Goal: Task Accomplishment & Management: Use online tool/utility

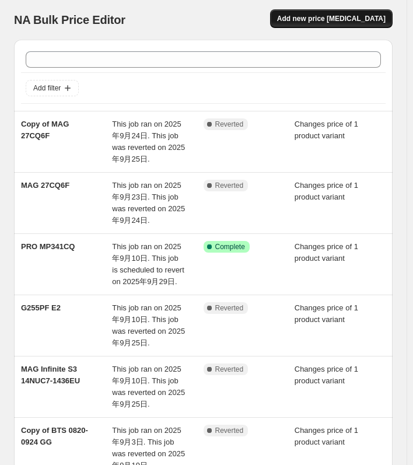
click at [343, 20] on span "Add new price [MEDICAL_DATA]" at bounding box center [331, 18] width 108 height 9
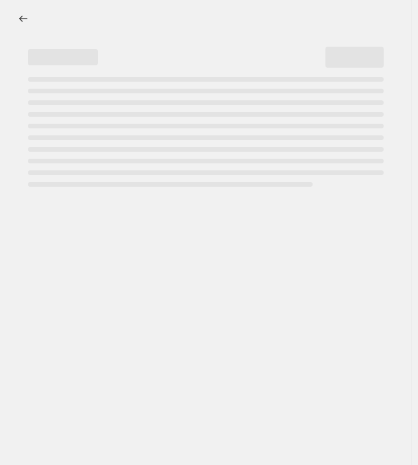
select select "percentage"
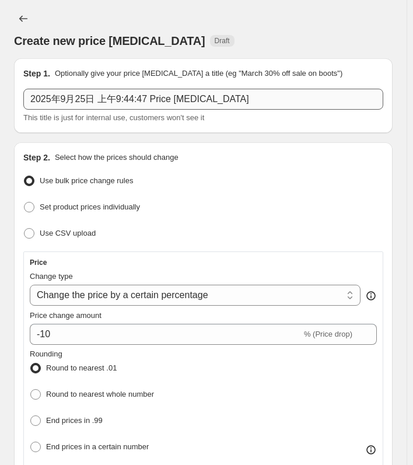
click at [92, 101] on input "2025年9月25日 上午9:44:47 Price [MEDICAL_DATA]" at bounding box center [203, 99] width 360 height 21
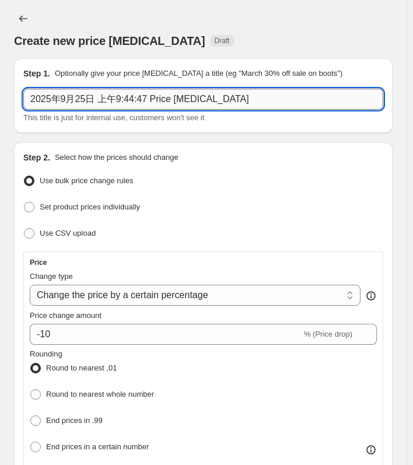
click at [92, 101] on input "2025年9月25日 上午9:44:47 Price [MEDICAL_DATA]" at bounding box center [203, 99] width 360 height 21
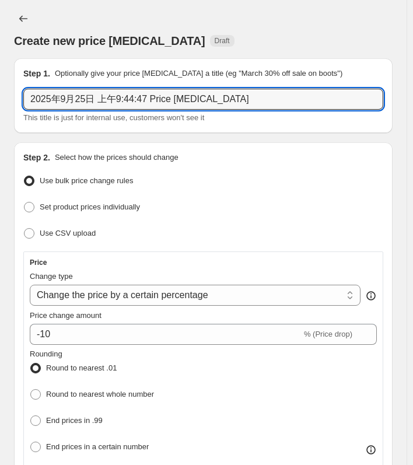
paste input "G255PF E2"
type input "G255PF E2"
click at [56, 232] on span "Use CSV upload" at bounding box center [68, 232] width 56 height 9
click at [24, 228] on input "Use CSV upload" at bounding box center [24, 228] width 1 height 1
radio input "true"
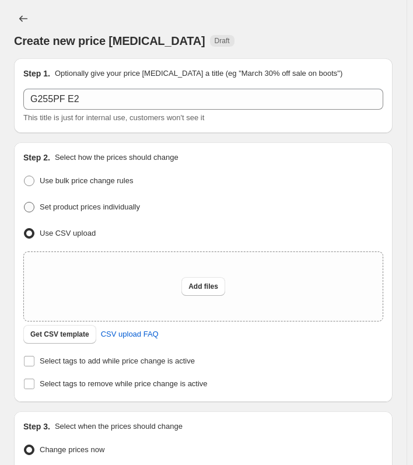
click at [78, 207] on span "Set product prices individually" at bounding box center [90, 206] width 100 height 9
click at [24, 202] on input "Set product prices individually" at bounding box center [24, 202] width 1 height 1
radio input "true"
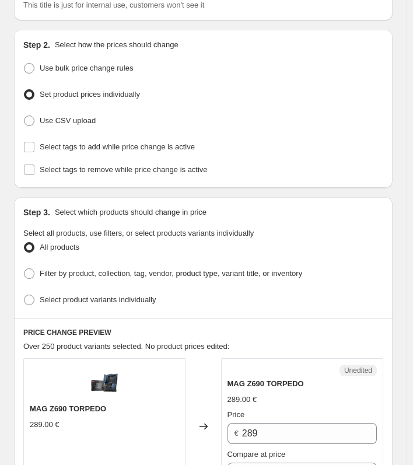
scroll to position [117, 0]
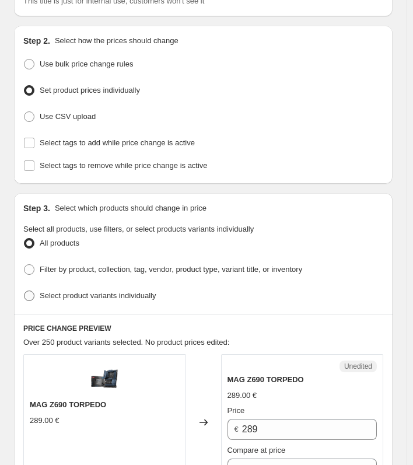
click at [118, 298] on label "Select product variants individually" at bounding box center [89, 295] width 132 height 16
click at [24, 291] on input "Select product variants individually" at bounding box center [24, 290] width 1 height 1
radio input "true"
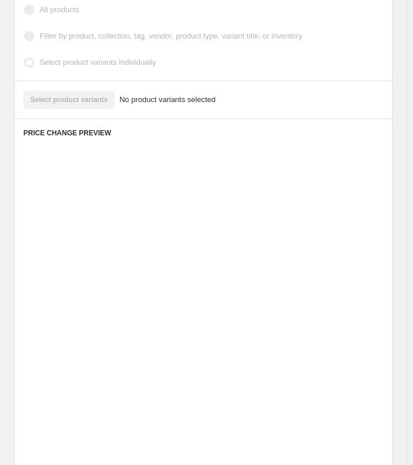
scroll to position [258, 0]
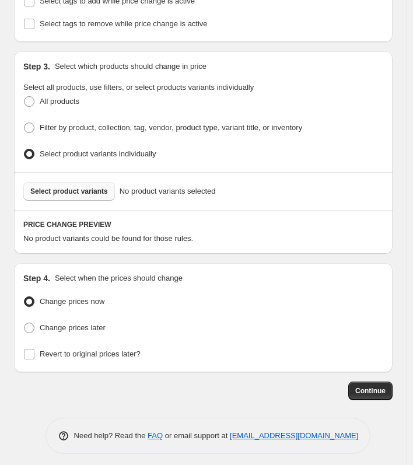
click at [78, 190] on span "Select product variants" at bounding box center [69, 191] width 78 height 9
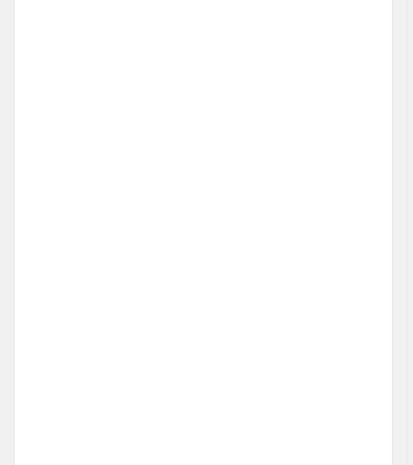
scroll to position [428, 0]
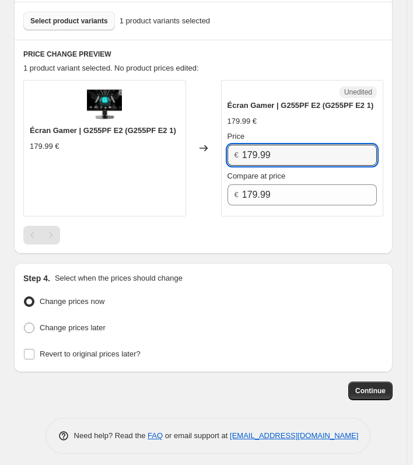
drag, startPoint x: 296, startPoint y: 149, endPoint x: 189, endPoint y: 144, distance: 106.2
click at [189, 144] on div "Écran Gamer | G255PF E2 (G255PF E2 1) 179.99 € Changed to Unedited Écran Gamer …" at bounding box center [203, 148] width 360 height 136
type input "109.99"
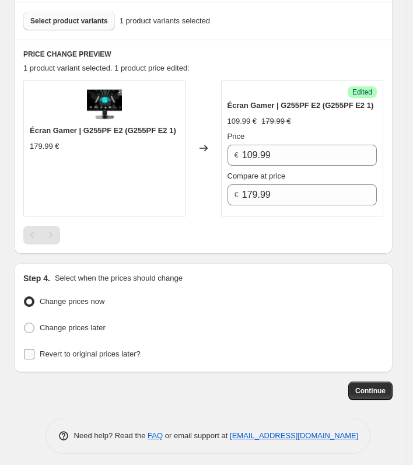
click at [121, 346] on label "Revert to original prices later?" at bounding box center [81, 354] width 117 height 16
click at [34, 349] on input "Revert to original prices later?" at bounding box center [29, 354] width 10 height 10
checkbox input "true"
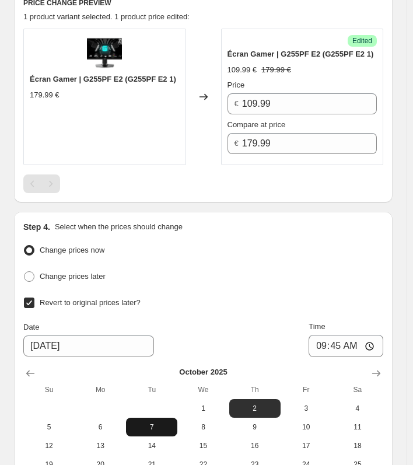
scroll to position [603, 0]
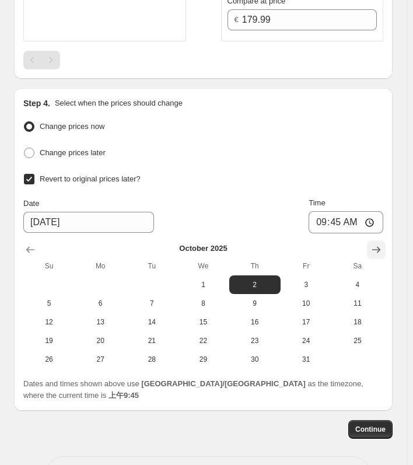
click at [379, 244] on icon "Show next month, November 2025" at bounding box center [376, 250] width 12 height 12
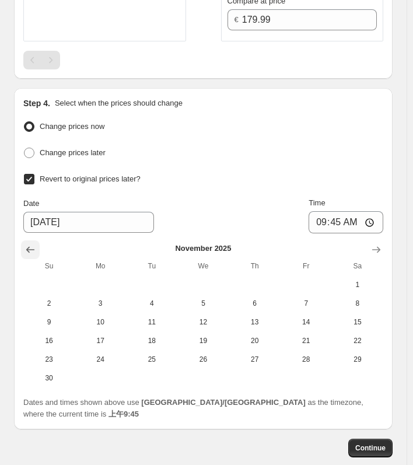
click at [27, 247] on icon "Show previous month, October 2025" at bounding box center [30, 250] width 12 height 12
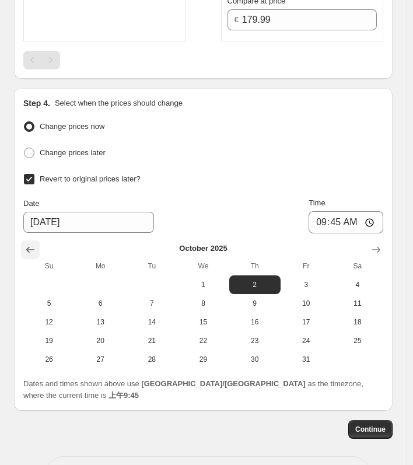
click at [29, 247] on icon "Show previous month, September 2025" at bounding box center [30, 250] width 8 height 6
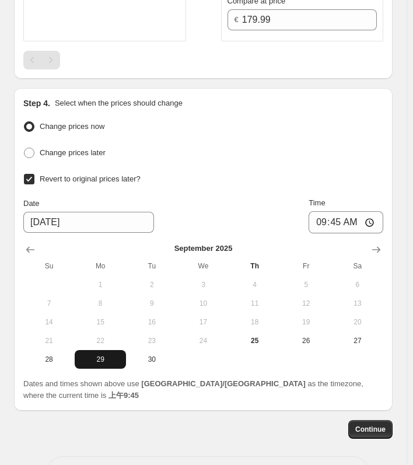
click at [92, 354] on span "29" at bounding box center [100, 358] width 42 height 9
type input "[DATE]"
click at [378, 220] on input "09:45" at bounding box center [345, 222] width 75 height 22
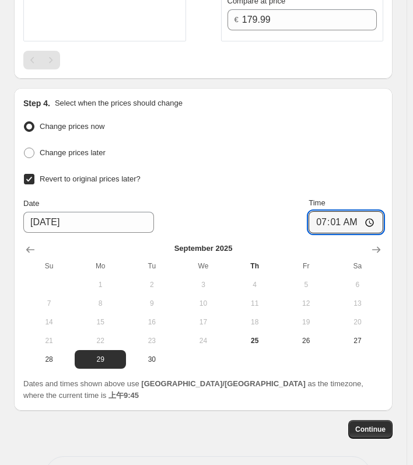
type input "07:01"
click at [350, 145] on div "Change prices later" at bounding box center [203, 153] width 360 height 17
click at [367, 424] on span "Continue" at bounding box center [370, 428] width 30 height 9
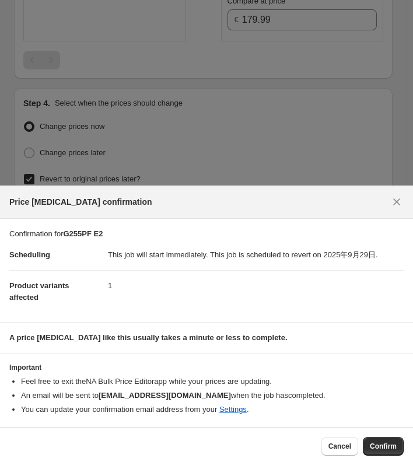
click at [391, 451] on button "Confirm" at bounding box center [383, 446] width 41 height 19
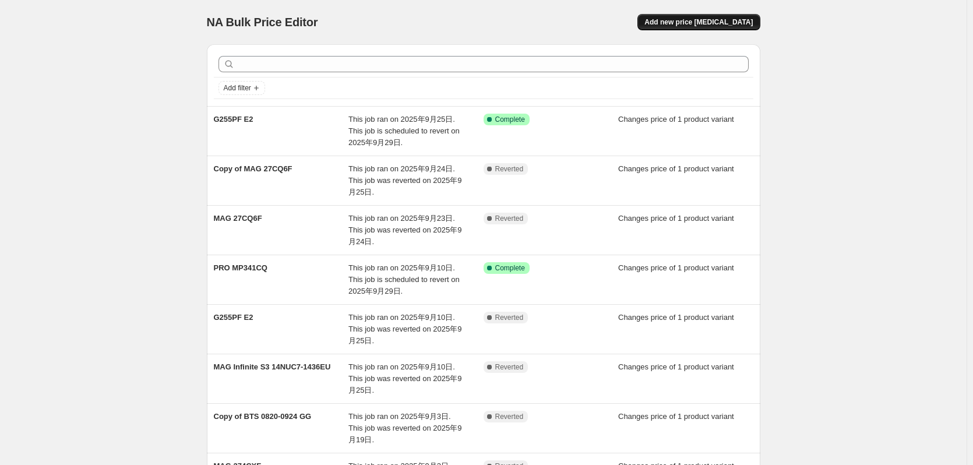
click at [717, 24] on span "Add new price [MEDICAL_DATA]" at bounding box center [699, 21] width 108 height 9
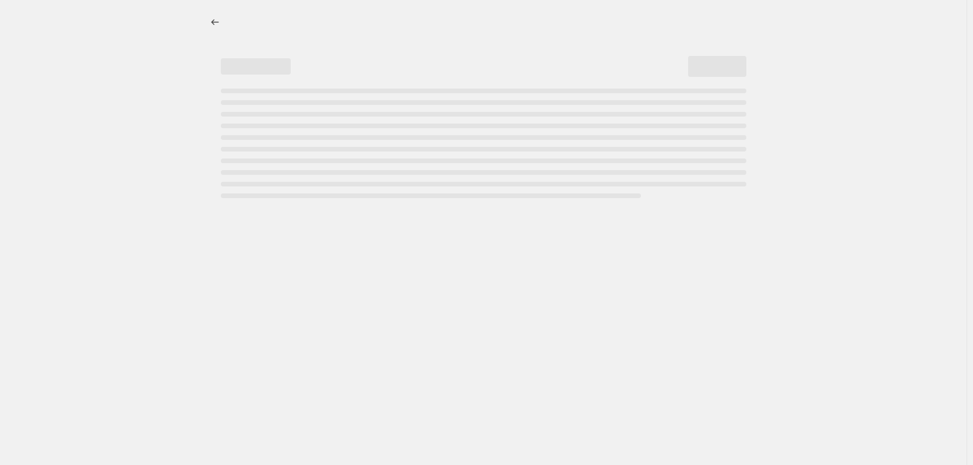
select select "percentage"
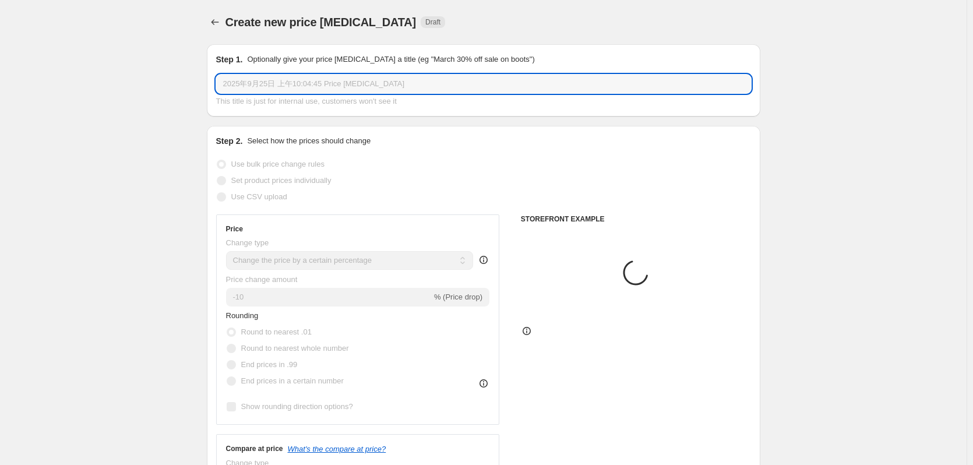
click at [286, 88] on input "2025年9月25日 上午10:04:45 Price [MEDICAL_DATA]" at bounding box center [483, 84] width 535 height 19
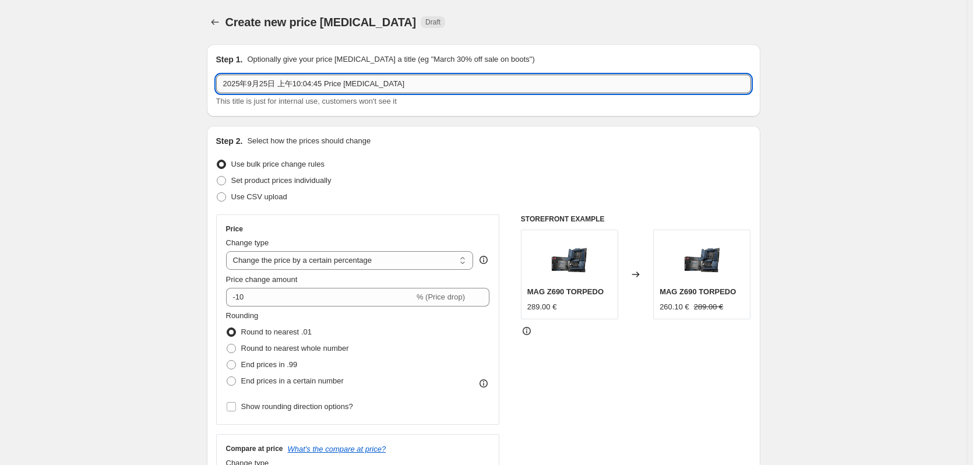
click at [286, 88] on input "2025年9月25日 上午10:04:45 Price [MEDICAL_DATA]" at bounding box center [483, 84] width 535 height 19
paste input "MPG 491CQP QD-OLED"
type input "MPG 491CQP QD-OLED"
click at [256, 184] on span "Set product prices individually" at bounding box center [281, 180] width 100 height 9
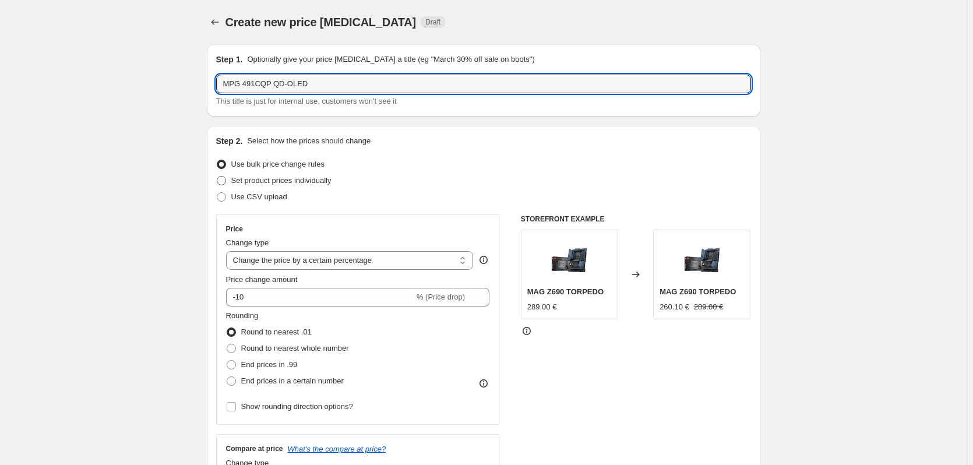
click at [217, 177] on input "Set product prices individually" at bounding box center [217, 176] width 1 height 1
radio input "true"
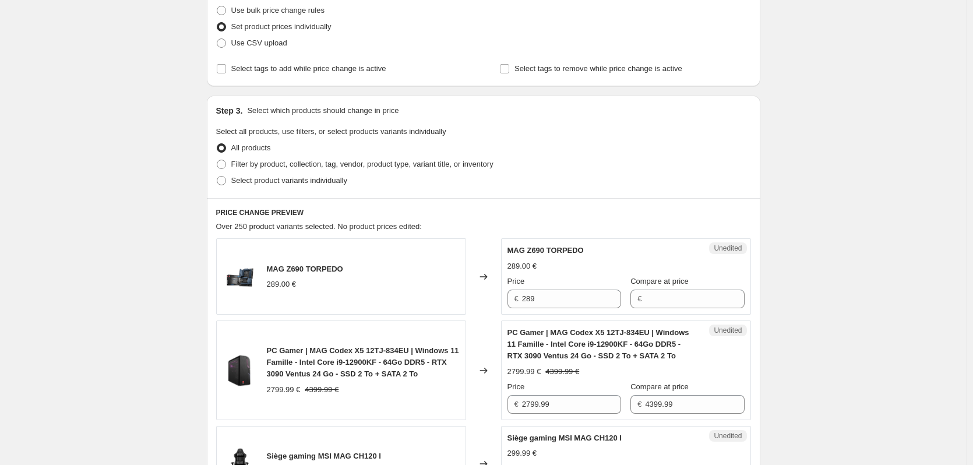
scroll to position [175, 0]
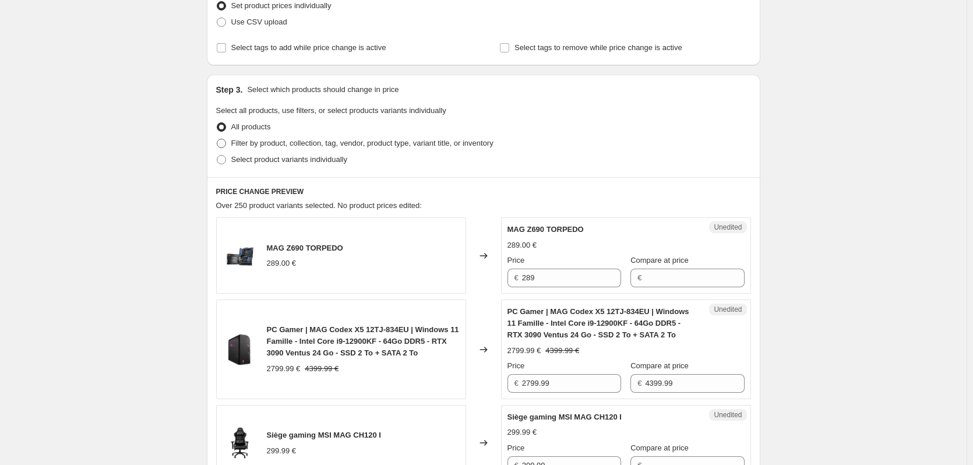
click at [274, 149] on label "Filter by product, collection, tag, vendor, product type, variant title, or inv…" at bounding box center [354, 143] width 277 height 16
click at [217, 139] on input "Filter by product, collection, tag, vendor, product type, variant title, or inv…" at bounding box center [217, 139] width 1 height 1
radio input "true"
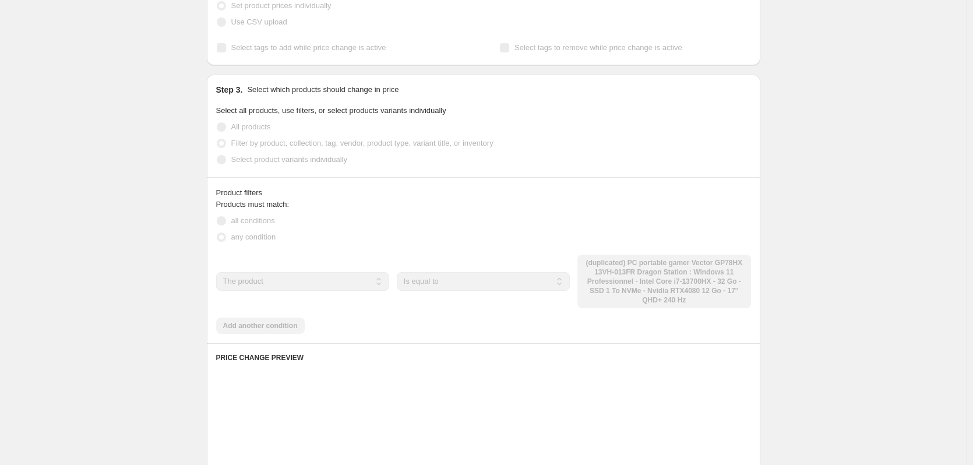
click at [272, 157] on span "Select product variants individually" at bounding box center [289, 159] width 116 height 9
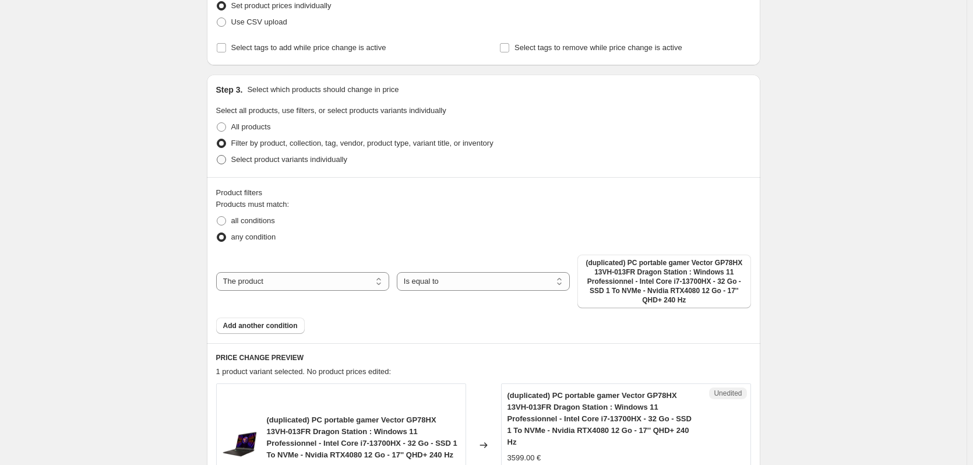
click at [258, 162] on span "Select product variants individually" at bounding box center [289, 159] width 116 height 9
click at [217, 156] on input "Select product variants individually" at bounding box center [217, 155] width 1 height 1
radio input "true"
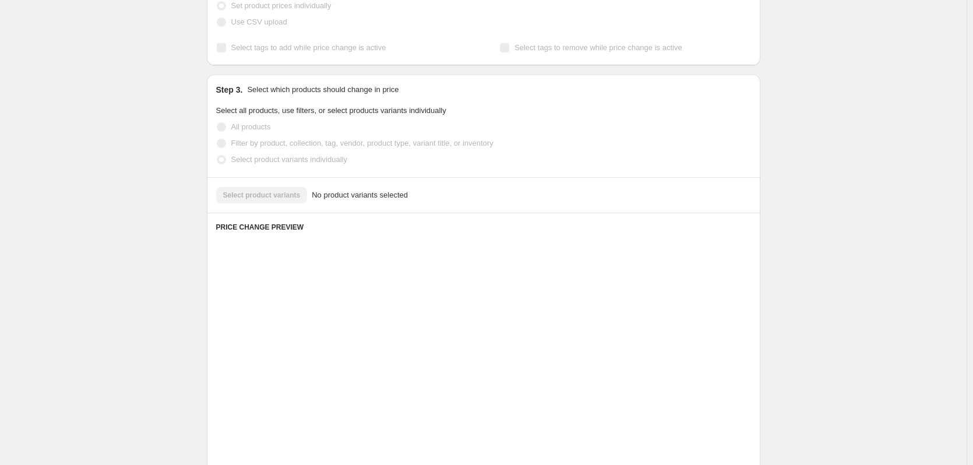
scroll to position [147, 0]
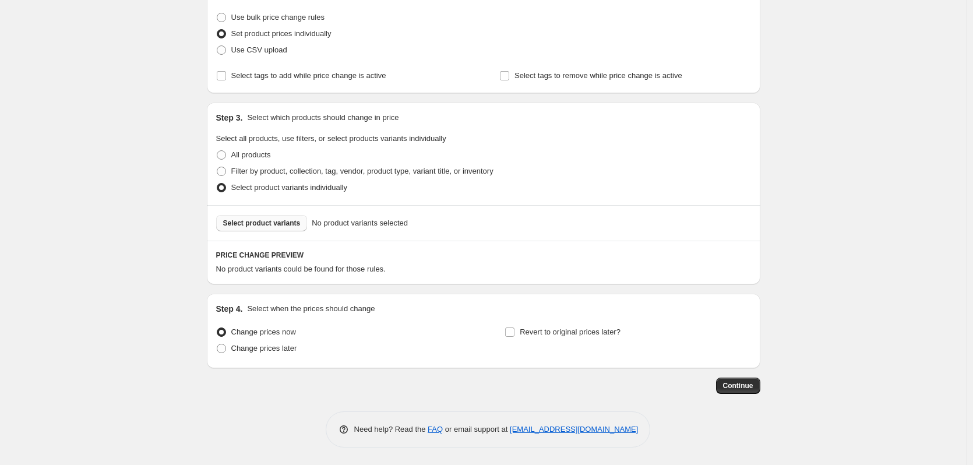
click at [252, 227] on span "Select product variants" at bounding box center [262, 223] width 78 height 9
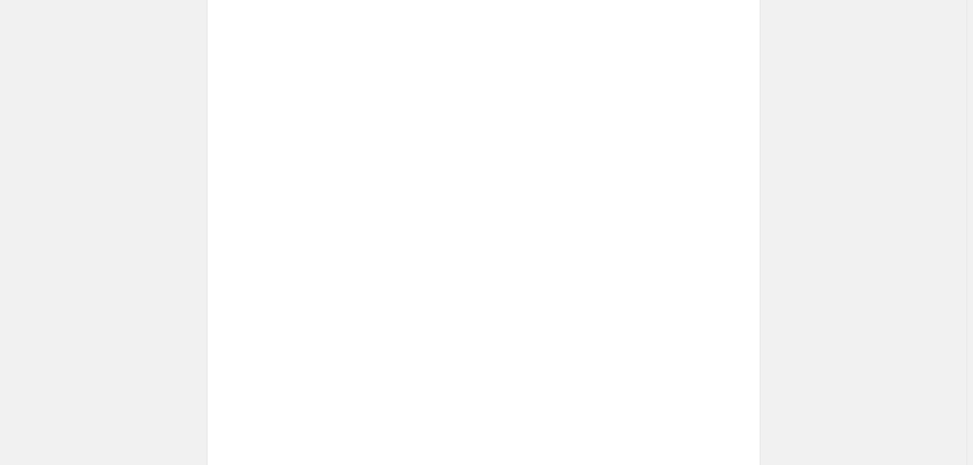
scroll to position [255, 0]
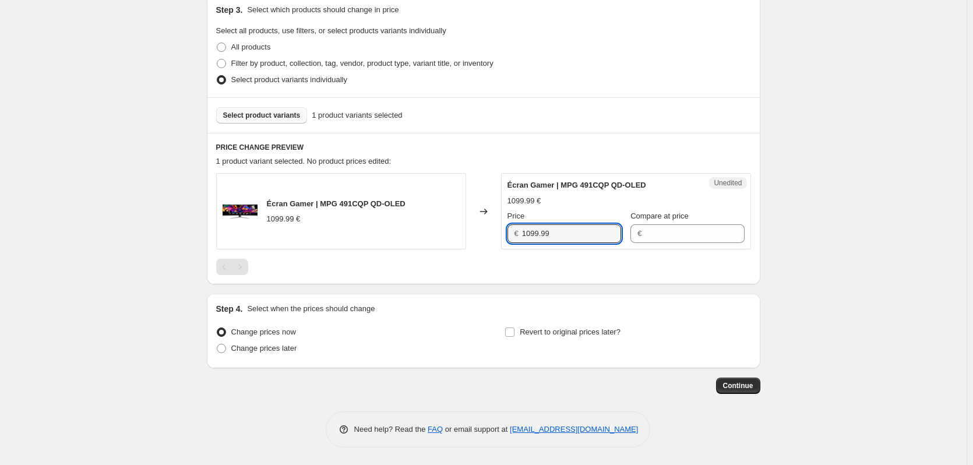
drag, startPoint x: 571, startPoint y: 230, endPoint x: 461, endPoint y: 228, distance: 110.2
click at [461, 228] on div "Écran Gamer | MPG 491CQP QD-OLED 1099.99 € Changed to Unedited Écran Gamer | MP…" at bounding box center [483, 211] width 535 height 76
click at [664, 229] on input "Compare at price" at bounding box center [694, 233] width 99 height 19
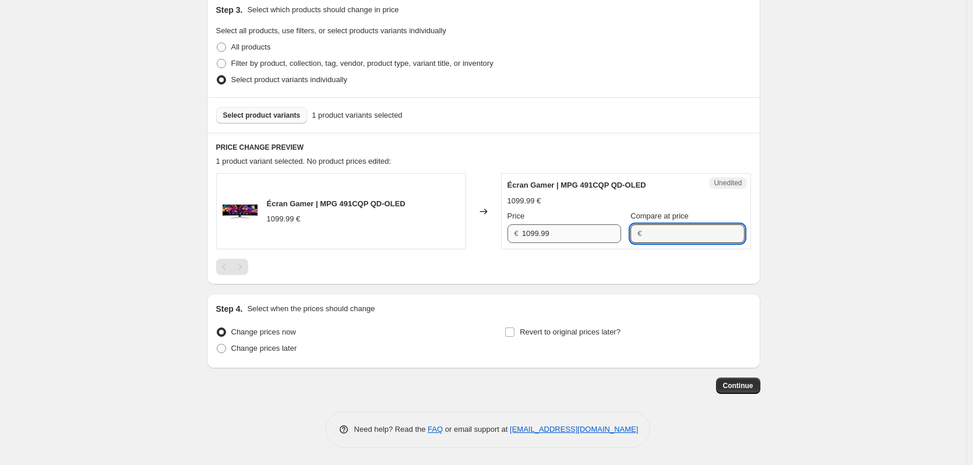
paste input "1099.99"
type input "1099.99"
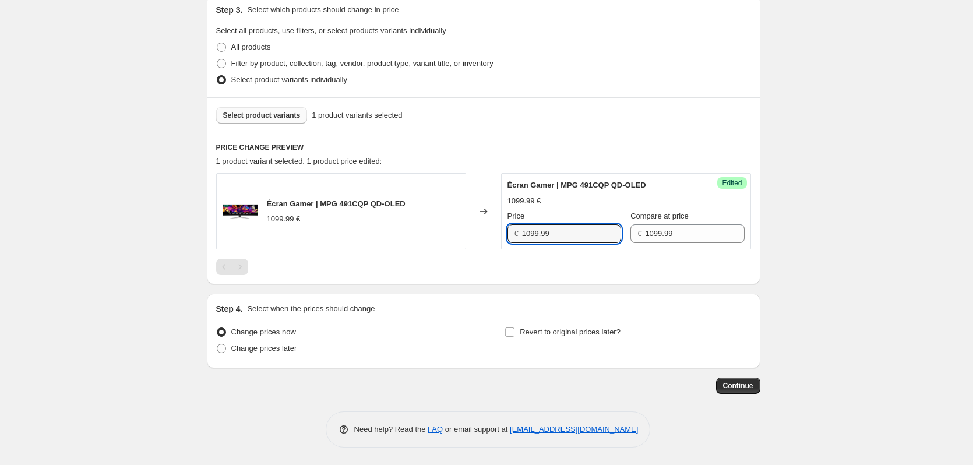
drag, startPoint x: 557, startPoint y: 230, endPoint x: 473, endPoint y: 230, distance: 83.9
click at [466, 228] on div "Écran Gamer | MPG 491CQP QD-OLED 1099.99 € Changed to Success Edited Écran Game…" at bounding box center [483, 211] width 535 height 76
type input "899.99"
click at [393, 258] on div "Écran Gamer | MPG 491CQP QD-OLED 1099.99 € Changed to Success Edited Écran Game…" at bounding box center [483, 224] width 535 height 102
click at [243, 344] on span "Change prices later" at bounding box center [264, 348] width 66 height 9
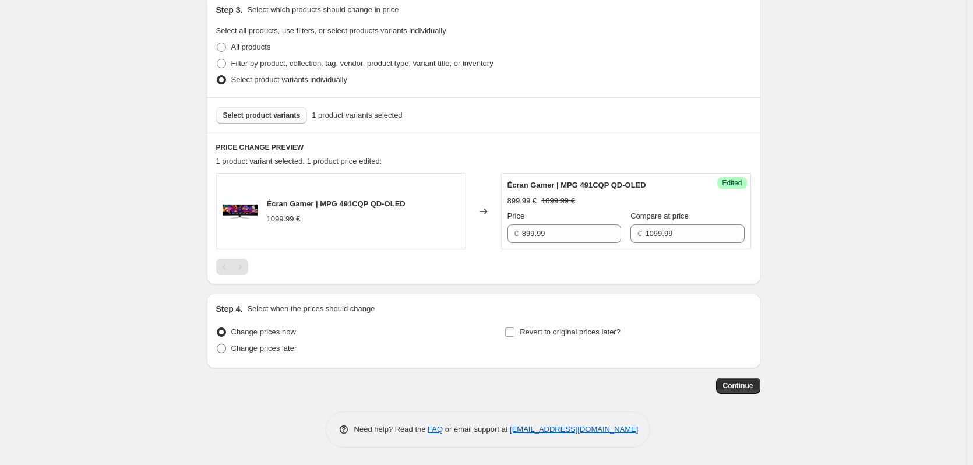
click at [217, 344] on input "Change prices later" at bounding box center [217, 344] width 1 height 1
radio input "true"
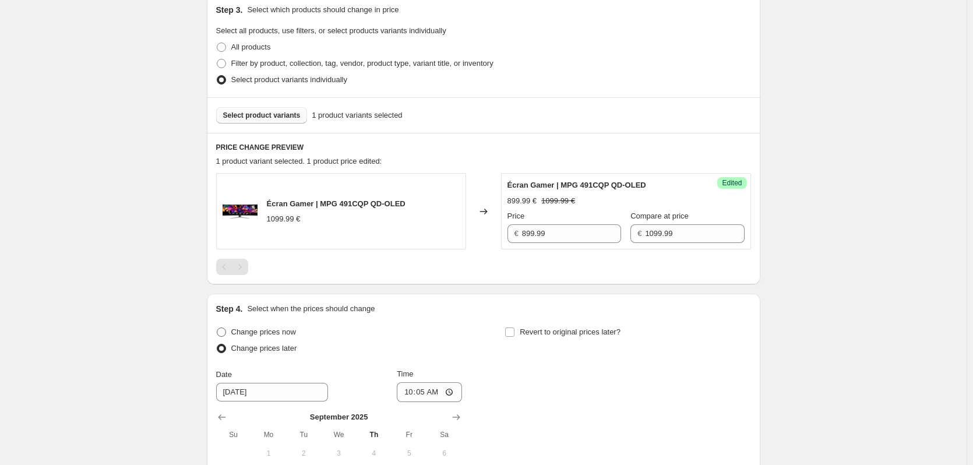
click at [256, 335] on span "Change prices now" at bounding box center [263, 332] width 65 height 9
click at [217, 328] on input "Change prices now" at bounding box center [217, 328] width 1 height 1
radio input "true"
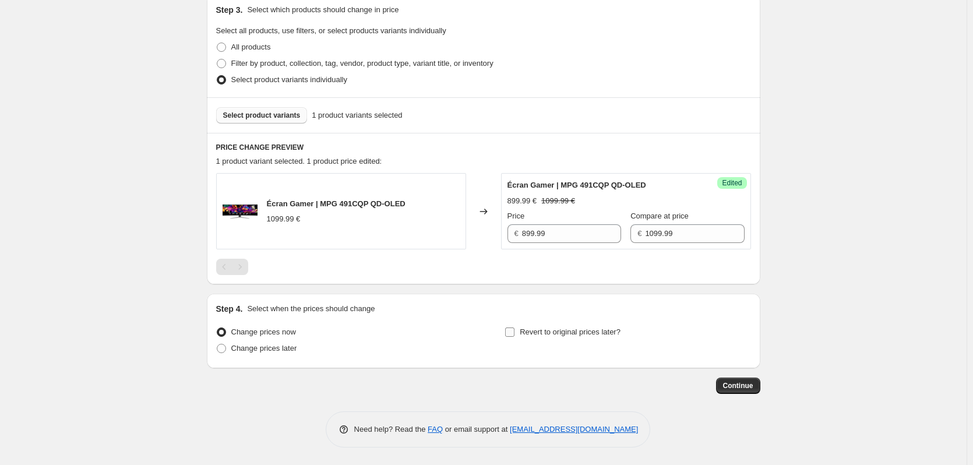
click at [526, 336] on span "Revert to original prices later?" at bounding box center [570, 332] width 101 height 9
click at [515, 337] on input "Revert to original prices later?" at bounding box center [509, 332] width 9 height 9
checkbox input "true"
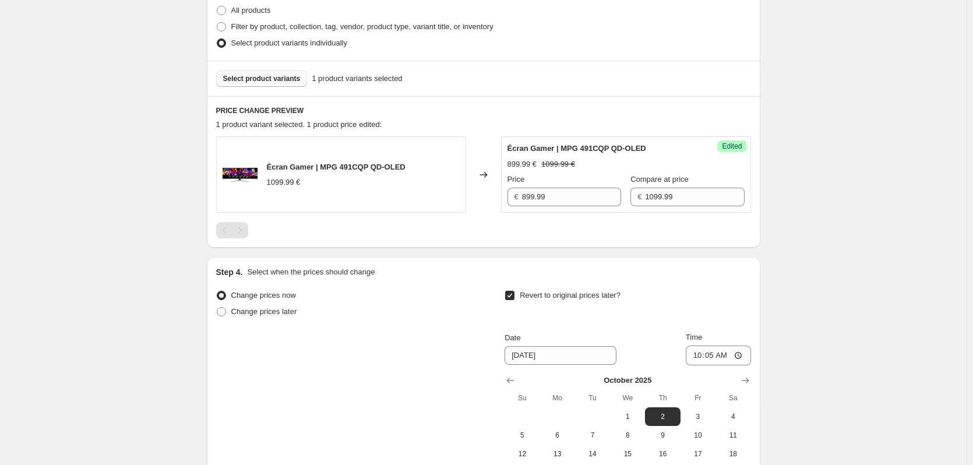
scroll to position [454, 0]
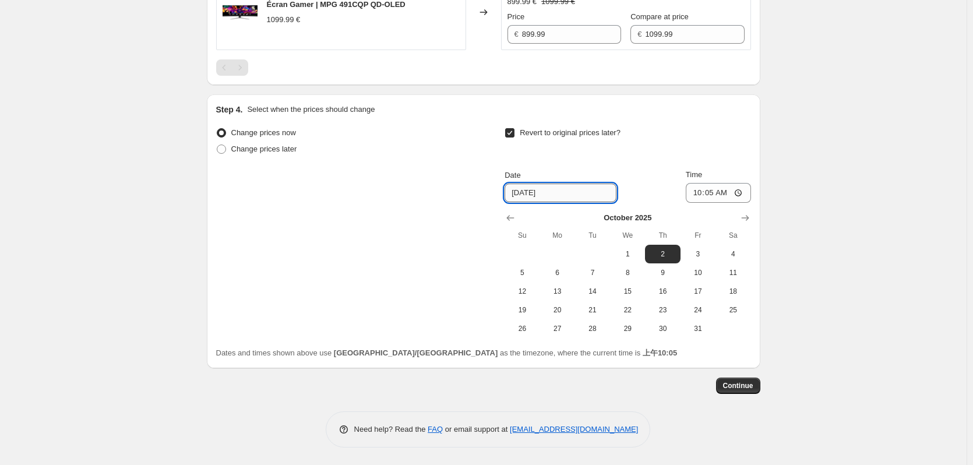
click at [567, 192] on input "[DATE]" at bounding box center [561, 193] width 112 height 19
click at [516, 218] on icon "Show previous month, September 2025" at bounding box center [511, 218] width 12 height 12
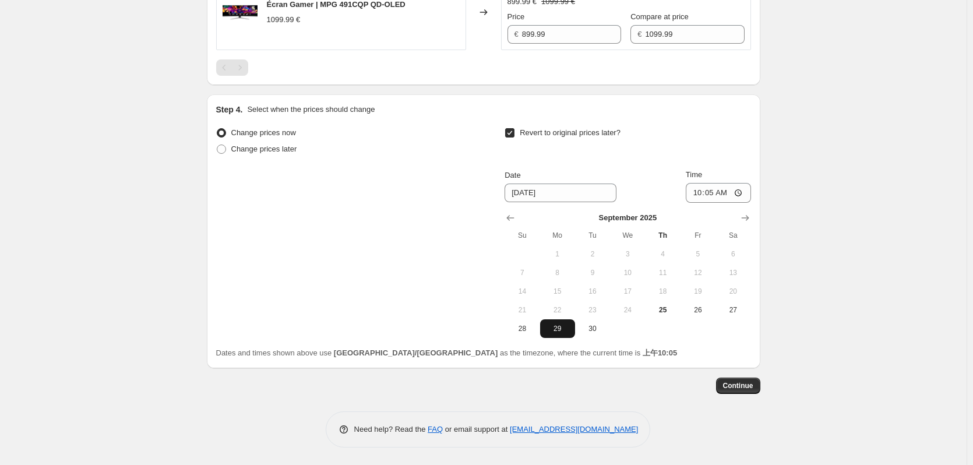
click at [550, 325] on span "29" at bounding box center [558, 328] width 26 height 9
type input "[DATE]"
click at [722, 198] on input "10:05" at bounding box center [718, 193] width 65 height 20
click at [743, 193] on input "10:05" at bounding box center [718, 193] width 65 height 20
click at [814, 337] on div "Create new price [MEDICAL_DATA]. This page is ready Create new price [MEDICAL_D…" at bounding box center [483, 5] width 967 height 919
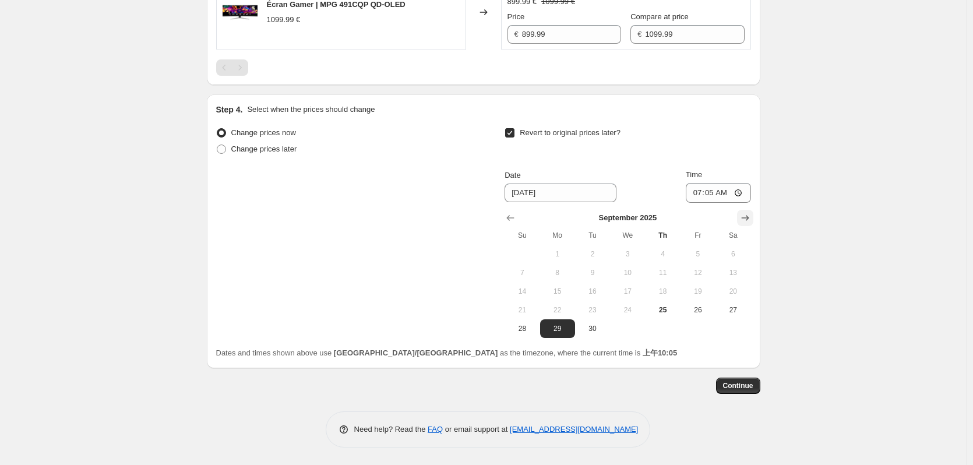
drag, startPoint x: 740, startPoint y: 382, endPoint x: 744, endPoint y: 225, distance: 156.8
click at [737, 202] on input "07:05" at bounding box center [718, 193] width 65 height 20
click at [743, 191] on input "07:05" at bounding box center [718, 193] width 65 height 20
type input "07:01"
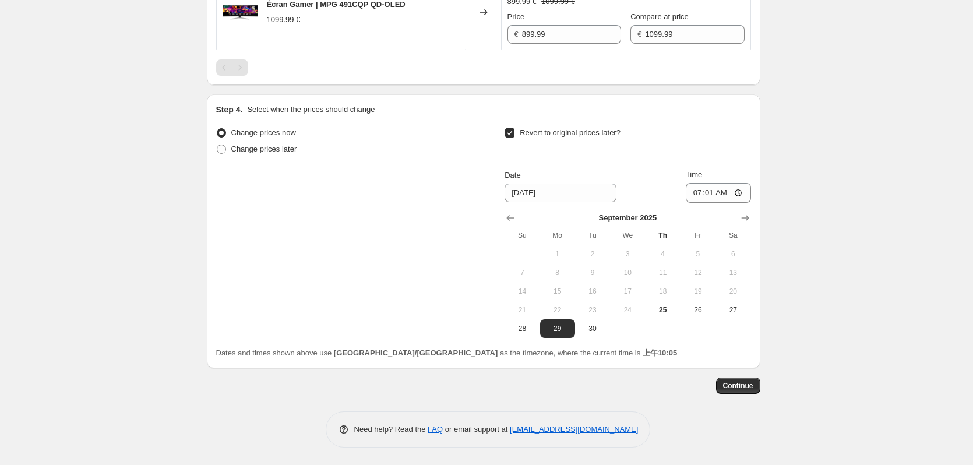
drag, startPoint x: 846, startPoint y: 243, endPoint x: 745, endPoint y: 347, distance: 144.7
click at [845, 243] on div "Create new price [MEDICAL_DATA]. This page is ready Create new price [MEDICAL_D…" at bounding box center [483, 5] width 967 height 919
click at [743, 386] on span "Continue" at bounding box center [738, 385] width 30 height 9
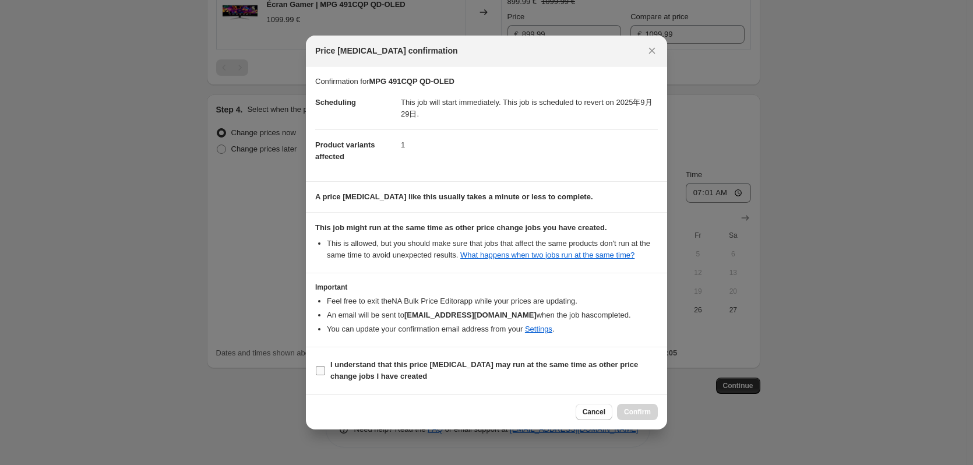
click at [352, 372] on b "I understand that this price [MEDICAL_DATA] may run at the same time as other p…" at bounding box center [484, 370] width 308 height 20
click at [325, 372] on input "I understand that this price [MEDICAL_DATA] may run at the same time as other p…" at bounding box center [320, 370] width 9 height 9
checkbox input "true"
click at [632, 414] on span "Confirm" at bounding box center [637, 411] width 27 height 9
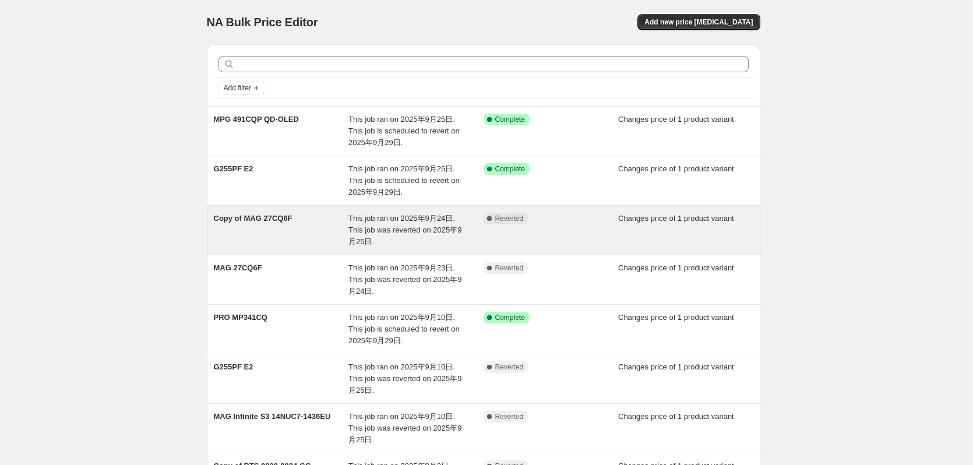
click at [276, 217] on span "Copy of MAG 27CQ6F" at bounding box center [253, 218] width 79 height 9
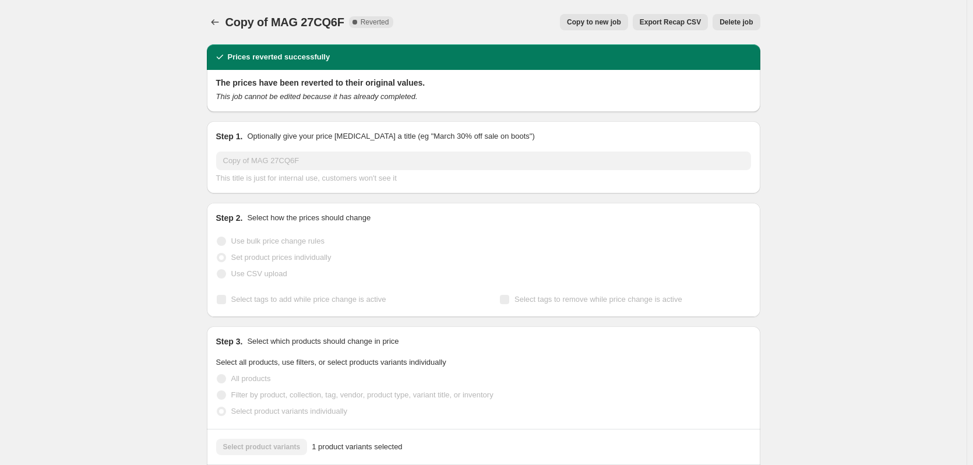
click at [603, 22] on span "Copy to new job" at bounding box center [594, 21] width 54 height 9
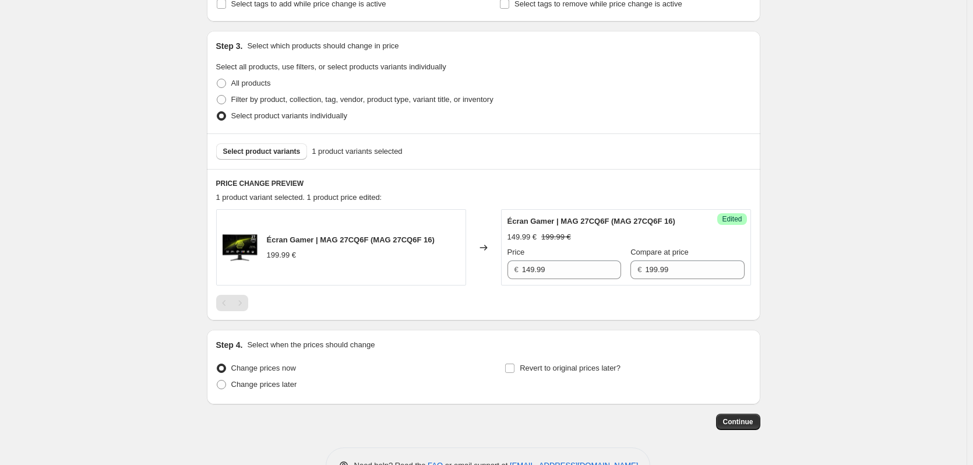
scroll to position [233, 0]
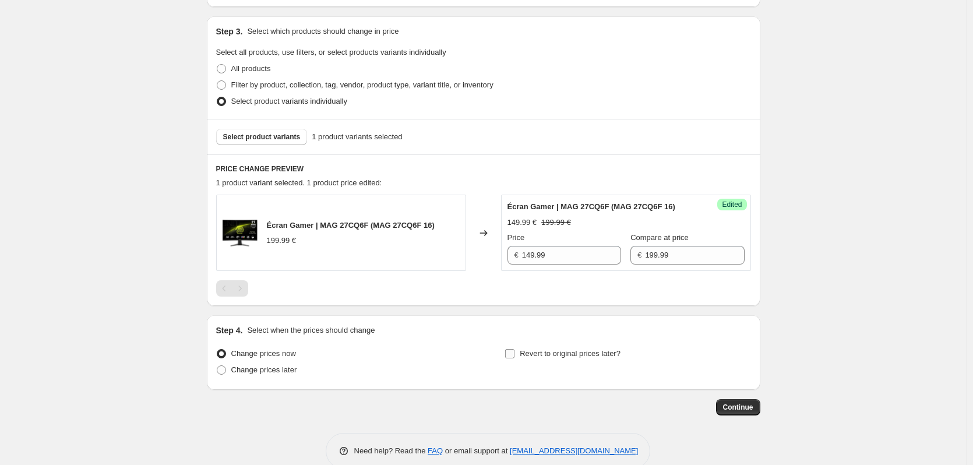
click at [511, 357] on input "Revert to original prices later?" at bounding box center [509, 353] width 9 height 9
checkbox input "true"
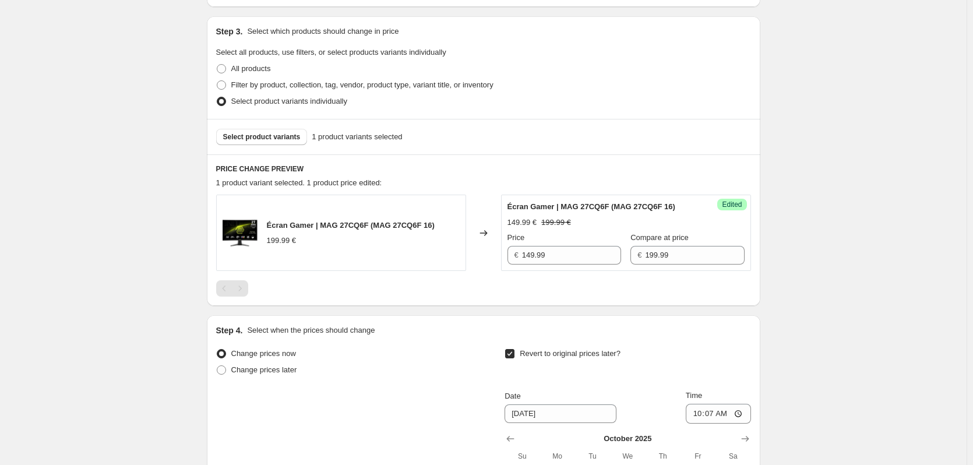
scroll to position [454, 0]
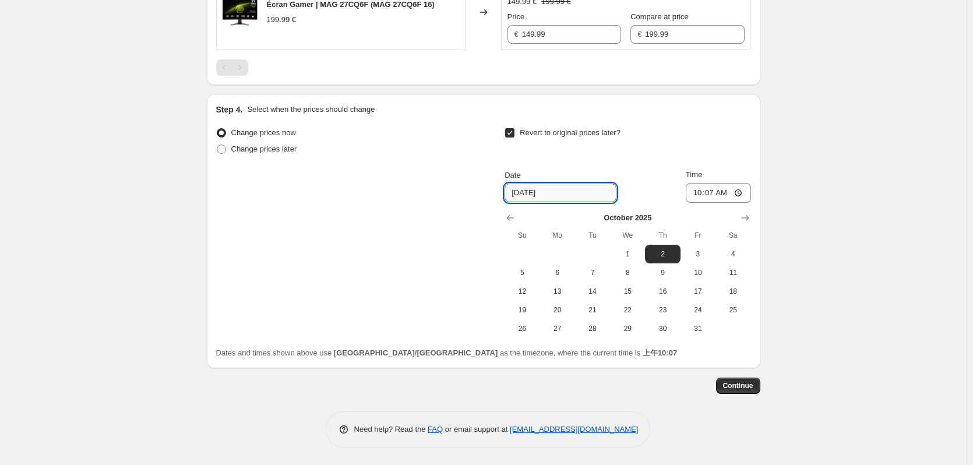
click at [533, 199] on input "[DATE]" at bounding box center [561, 193] width 112 height 19
click at [537, 188] on input "[DATE]" at bounding box center [561, 193] width 112 height 19
click at [524, 219] on div at bounding box center [628, 218] width 246 height 12
click at [513, 219] on icon "Show previous month, September 2025" at bounding box center [511, 218] width 12 height 12
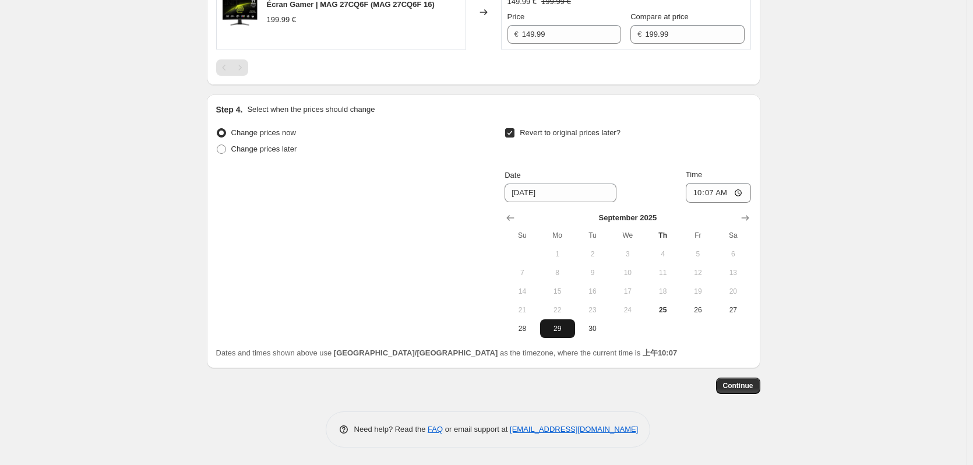
click at [555, 324] on span "29" at bounding box center [558, 328] width 26 height 9
type input "[DATE]"
click at [742, 193] on input "10:07" at bounding box center [718, 193] width 65 height 20
type input "07:01"
click at [837, 206] on div "Create new price change job. This page is ready Create new price change job Dra…" at bounding box center [483, 5] width 967 height 919
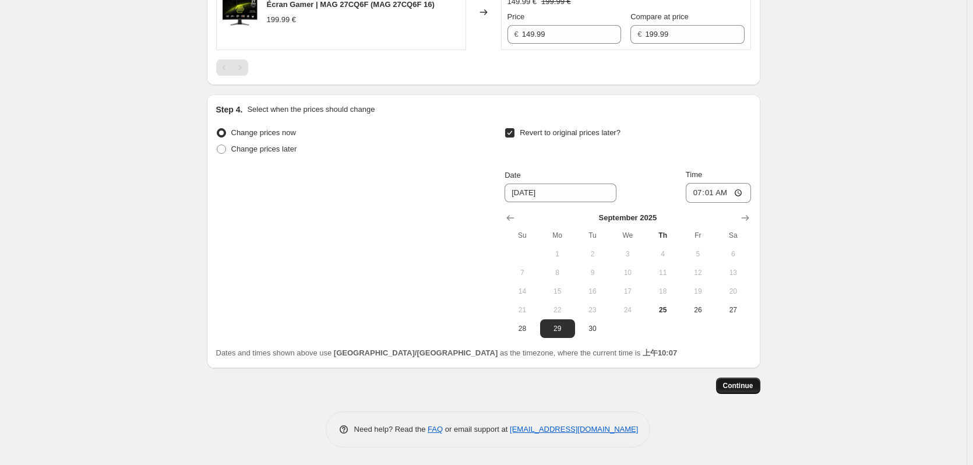
click at [751, 380] on button "Continue" at bounding box center [738, 386] width 44 height 16
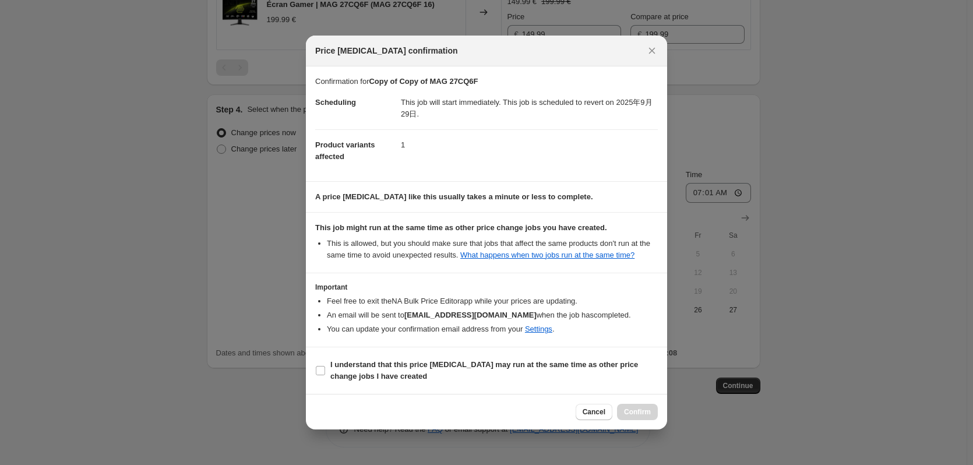
click at [370, 354] on section "I understand that this price [MEDICAL_DATA] may run at the same time as other p…" at bounding box center [486, 370] width 361 height 47
click at [366, 372] on b "I understand that this price [MEDICAL_DATA] may run at the same time as other p…" at bounding box center [484, 370] width 308 height 20
click at [325, 372] on input "I understand that this price [MEDICAL_DATA] may run at the same time as other p…" at bounding box center [320, 370] width 9 height 9
checkbox input "true"
drag, startPoint x: 645, startPoint y: 423, endPoint x: 587, endPoint y: 419, distance: 58.4
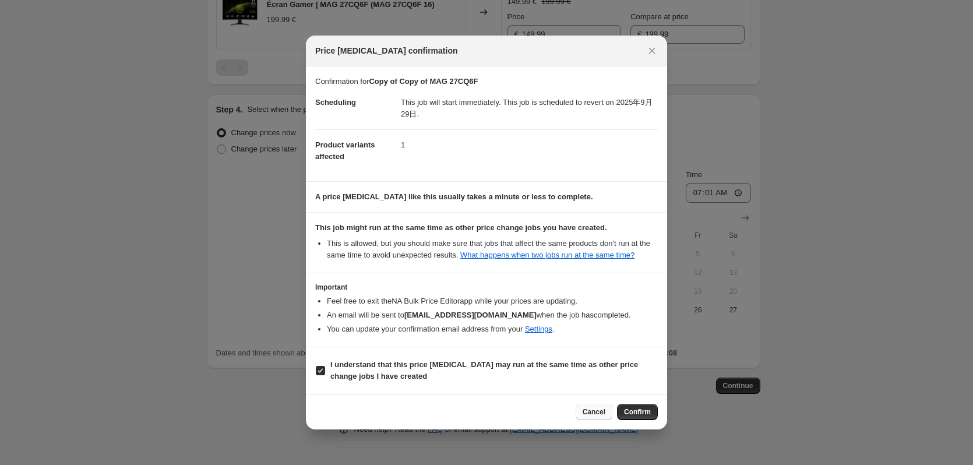
click at [576, 419] on div "Cancel Confirm" at bounding box center [617, 412] width 82 height 16
click at [593, 417] on span "Cancel" at bounding box center [594, 411] width 23 height 9
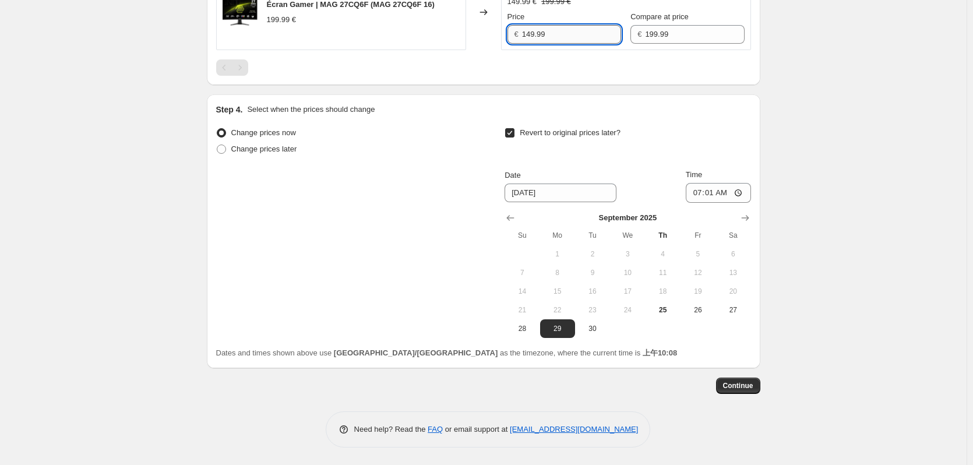
click at [544, 38] on input "149.99" at bounding box center [571, 34] width 99 height 19
drag, startPoint x: 541, startPoint y: 32, endPoint x: 539, endPoint y: 38, distance: 6.8
click at [541, 33] on input "149.99" at bounding box center [571, 34] width 99 height 19
click at [537, 39] on input "149.99" at bounding box center [571, 34] width 99 height 19
drag, startPoint x: 537, startPoint y: 39, endPoint x: 529, endPoint y: 39, distance: 8.7
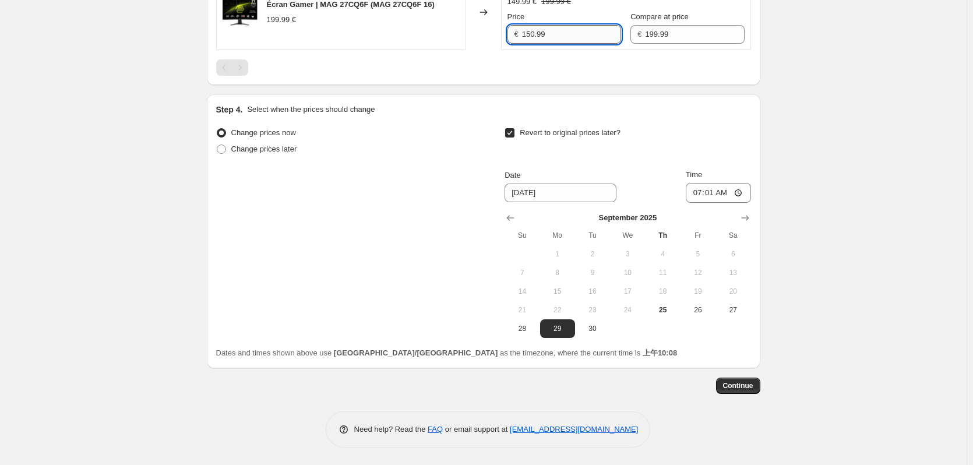
click at [529, 39] on input "150.99" at bounding box center [571, 34] width 99 height 19
type input "149.99"
click at [734, 382] on span "Continue" at bounding box center [738, 385] width 30 height 9
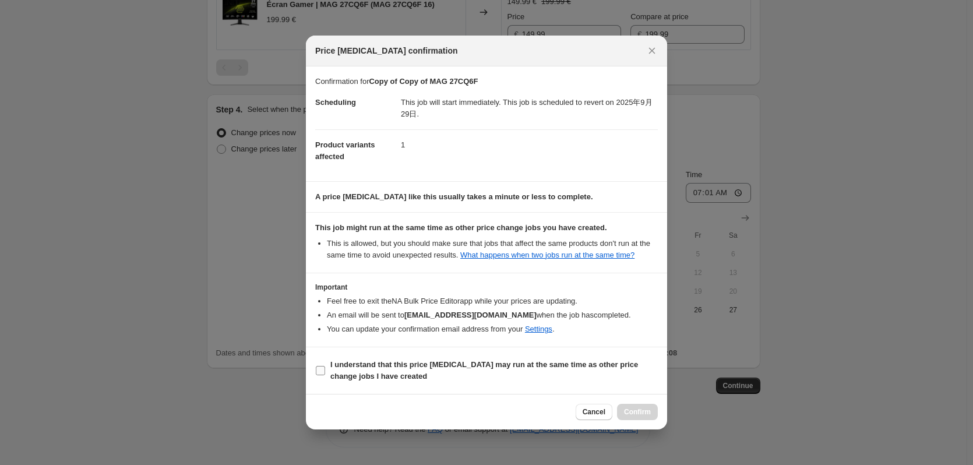
click at [330, 372] on b "I understand that this price [MEDICAL_DATA] may run at the same time as other p…" at bounding box center [484, 370] width 308 height 20
click at [325, 372] on input "I understand that this price [MEDICAL_DATA] may run at the same time as other p…" at bounding box center [320, 370] width 9 height 9
checkbox input "true"
click at [639, 417] on span "Confirm" at bounding box center [637, 411] width 27 height 9
